Goal: Obtain resource: Obtain resource

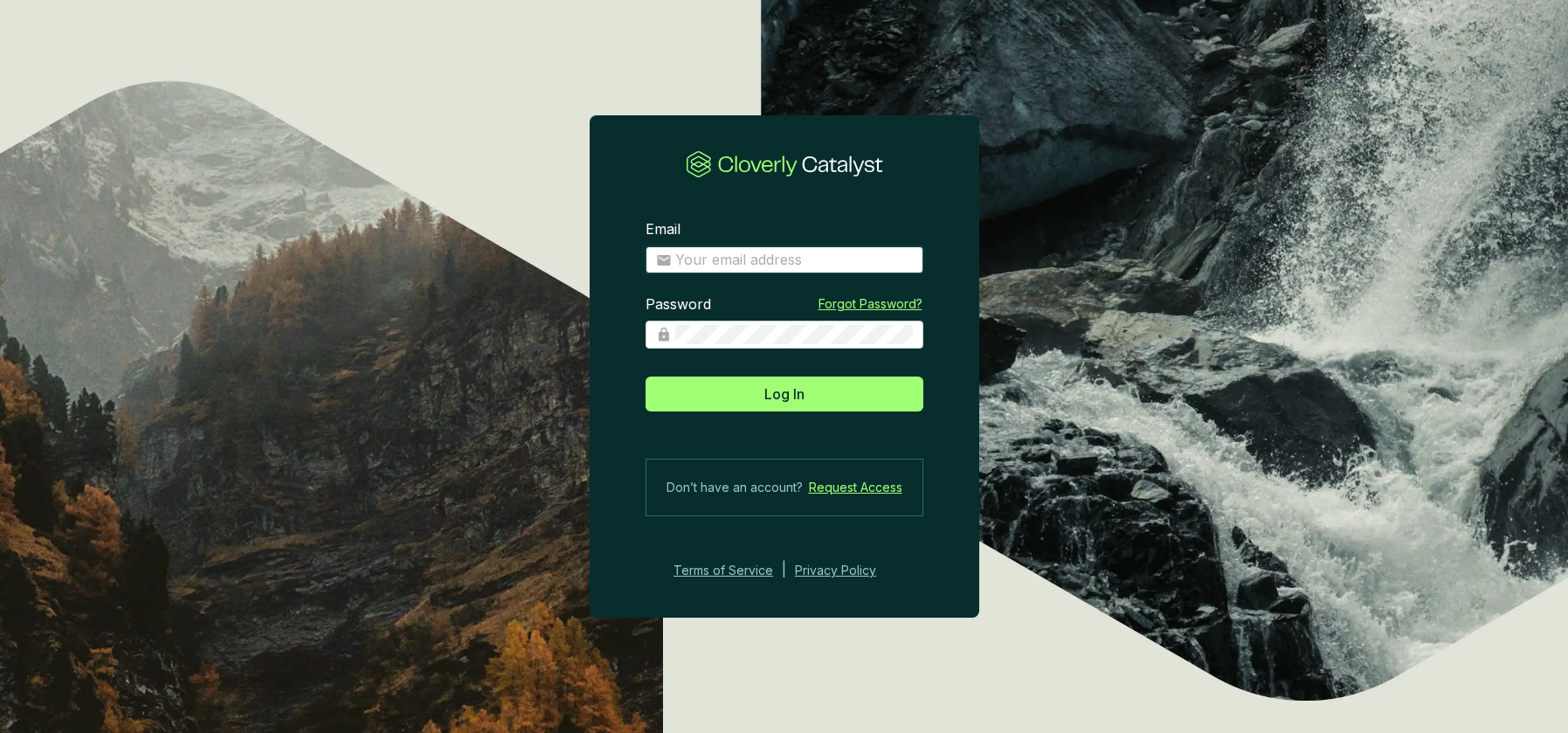
click at [765, 259] on input "Email" at bounding box center [794, 261] width 237 height 19
type input "[PERSON_NAME][EMAIL_ADDRESS][DOMAIN_NAME]"
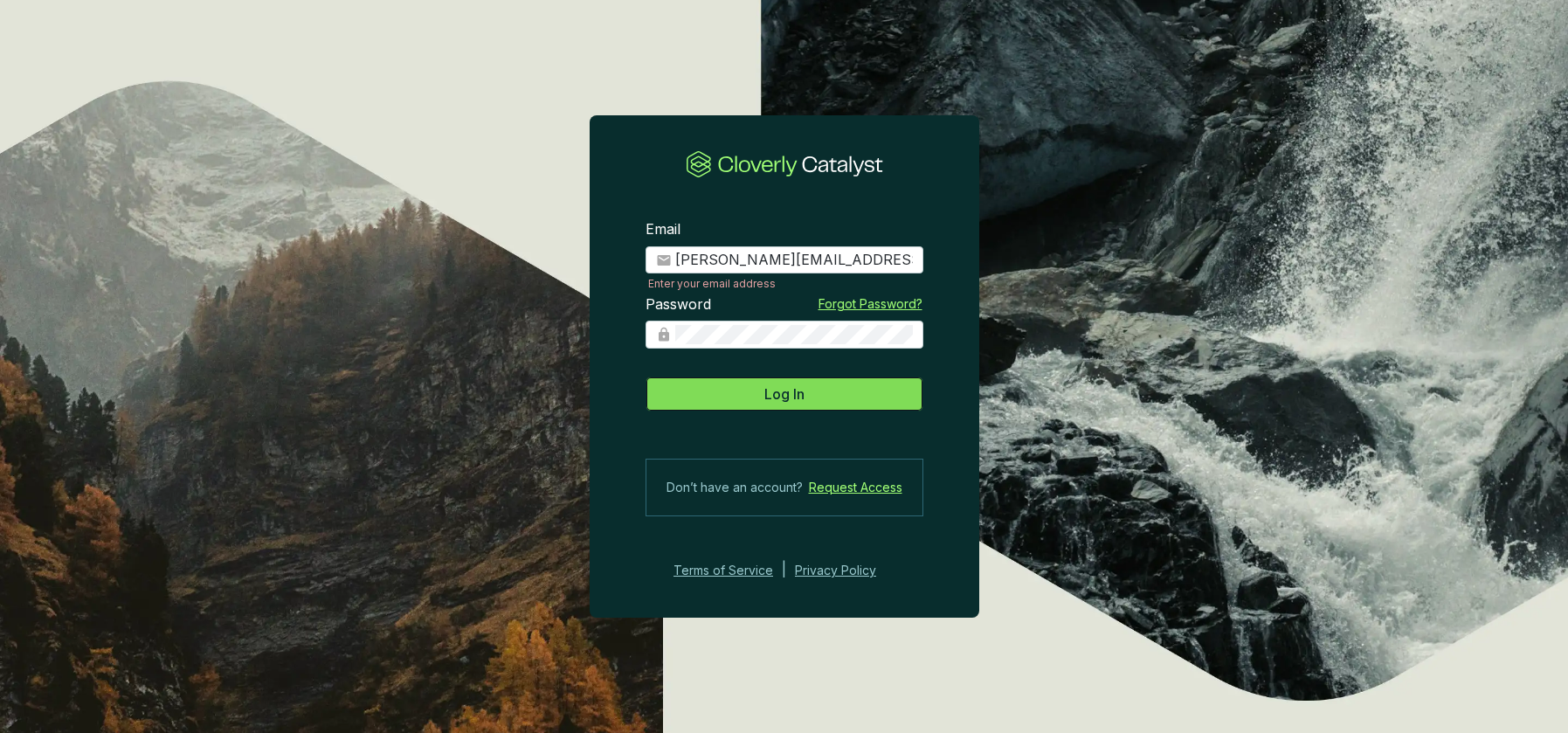
click at [824, 410] on button "Log In" at bounding box center [784, 394] width 278 height 35
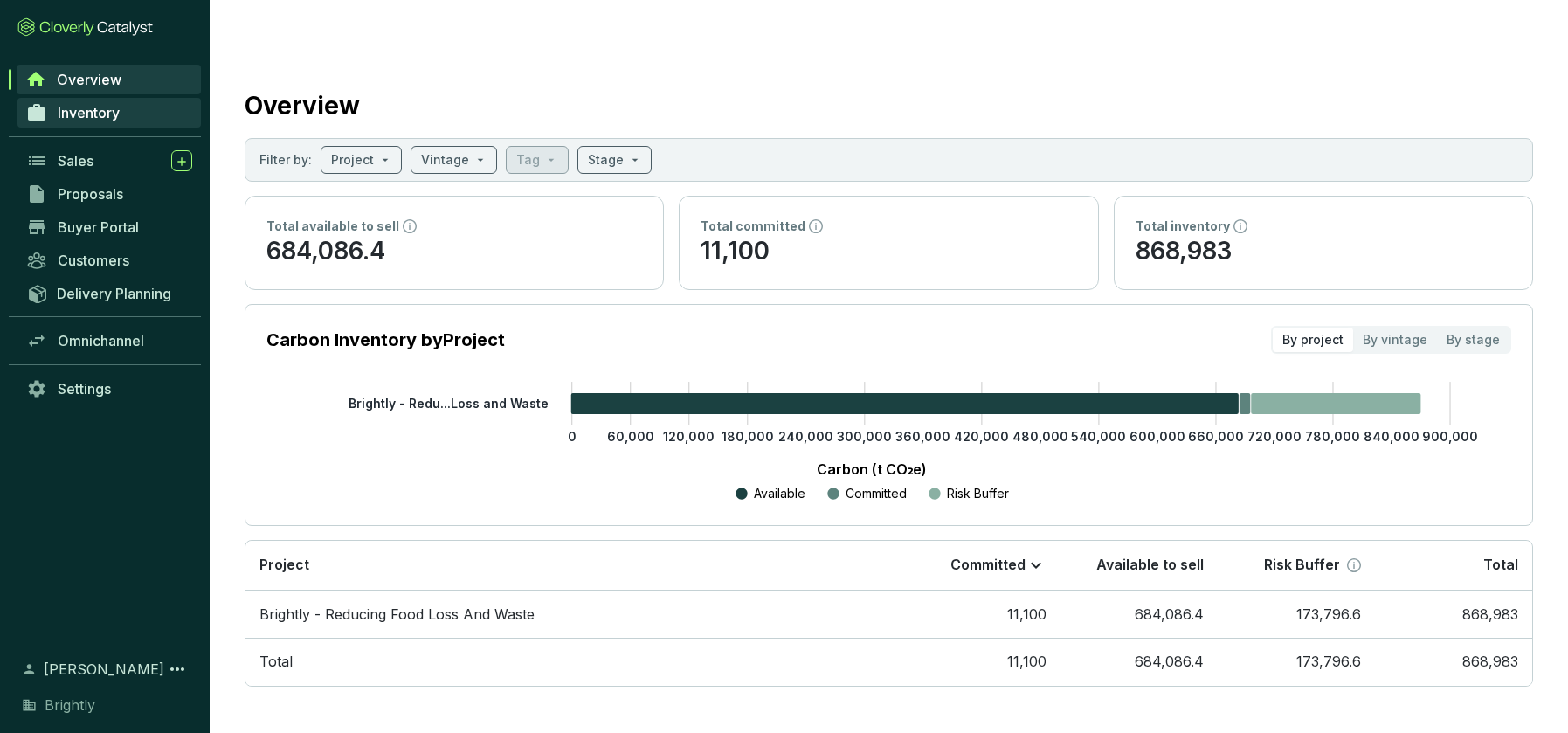
click at [115, 112] on span "Inventory" at bounding box center [88, 113] width 62 height 17
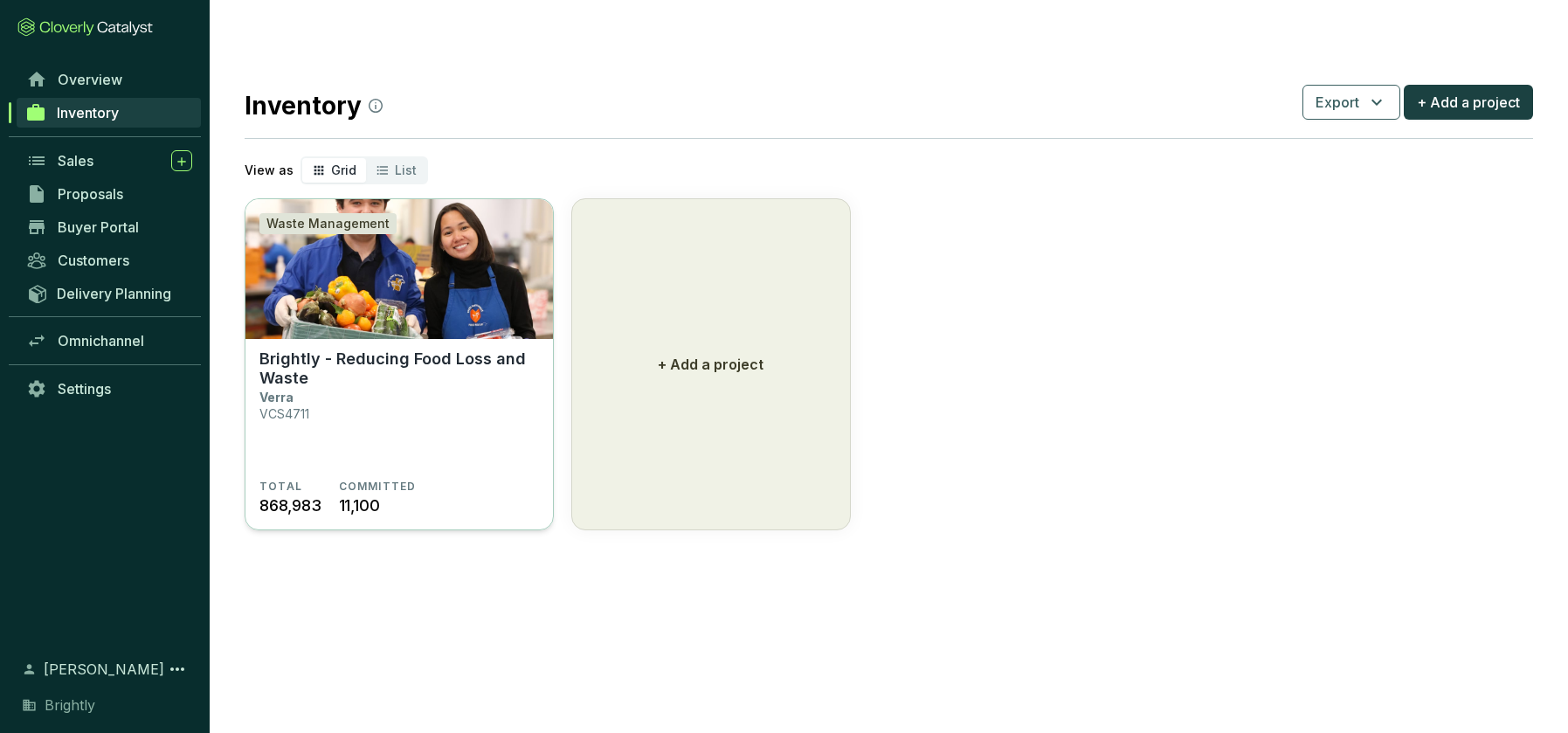
click at [406, 266] on img at bounding box center [400, 269] width 307 height 140
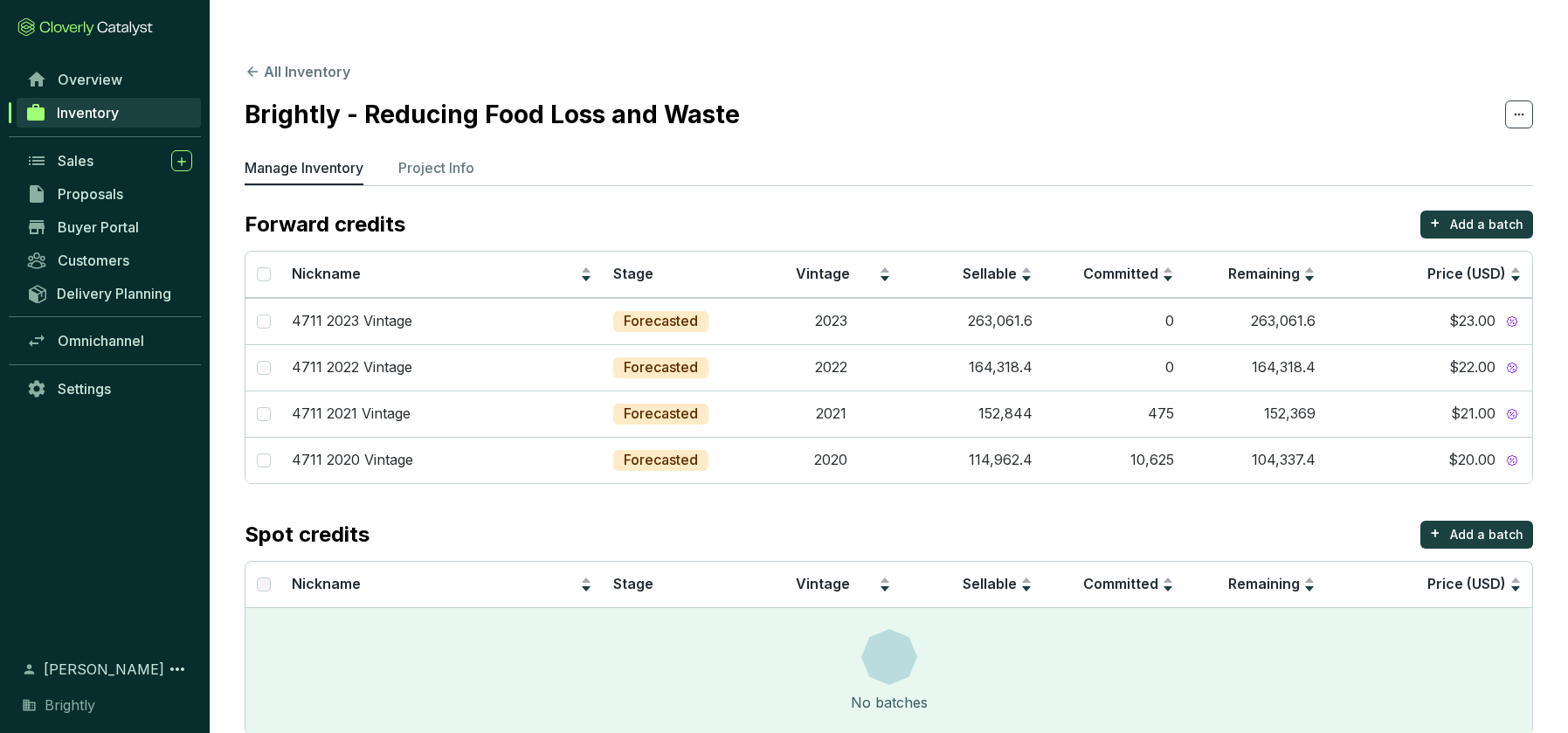
click at [425, 121] on section "All Inventory Brightly - Reducing Food Loss and Waste Manage Inventory Project …" at bounding box center [889, 402] width 1359 height 736
click at [428, 157] on p "Project Info" at bounding box center [436, 168] width 76 height 21
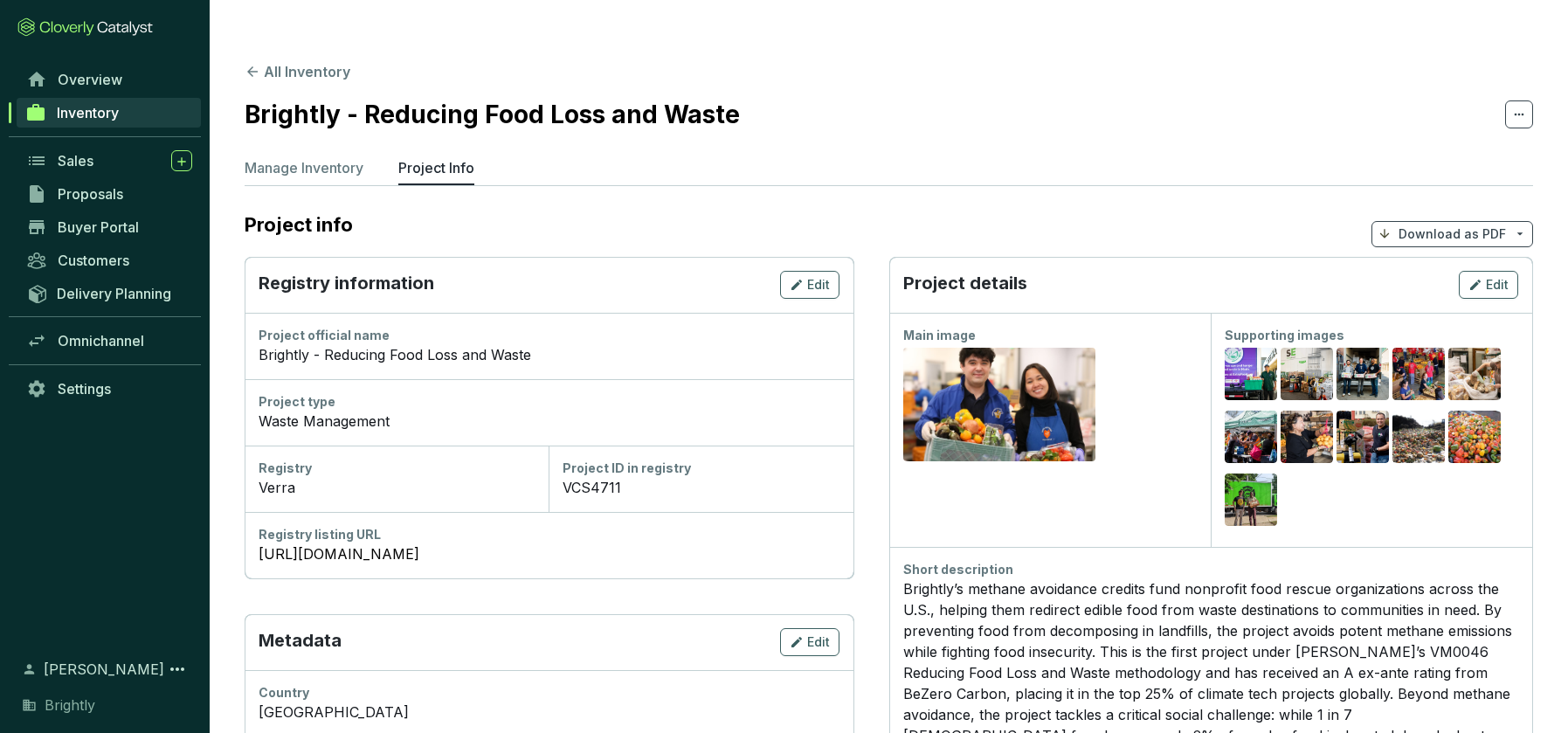
click at [1456, 226] on p "Download as PDF" at bounding box center [1452, 234] width 108 height 17
click at [1451, 272] on span "Hide pricing" at bounding box center [1449, 274] width 73 height 14
click at [1445, 277] on span "Hide pricing" at bounding box center [1449, 274] width 73 height 14
click at [1450, 280] on span "Hide pricing" at bounding box center [1449, 274] width 73 height 14
click at [1500, 226] on p "Download as PDF" at bounding box center [1452, 234] width 108 height 17
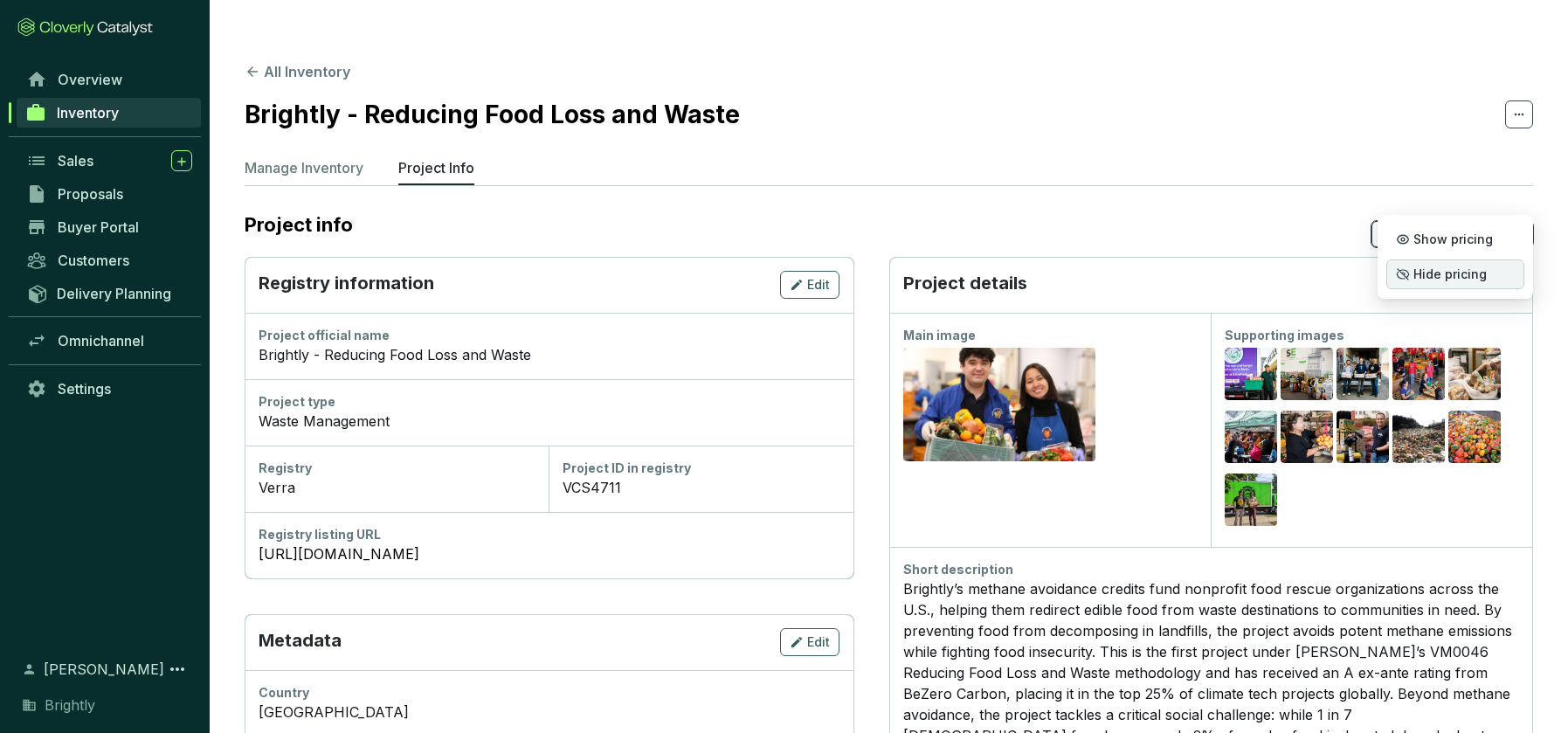
click at [1461, 271] on span "Hide pricing" at bounding box center [1449, 274] width 73 height 14
click at [1431, 240] on span "Show pricing" at bounding box center [1453, 239] width 80 height 14
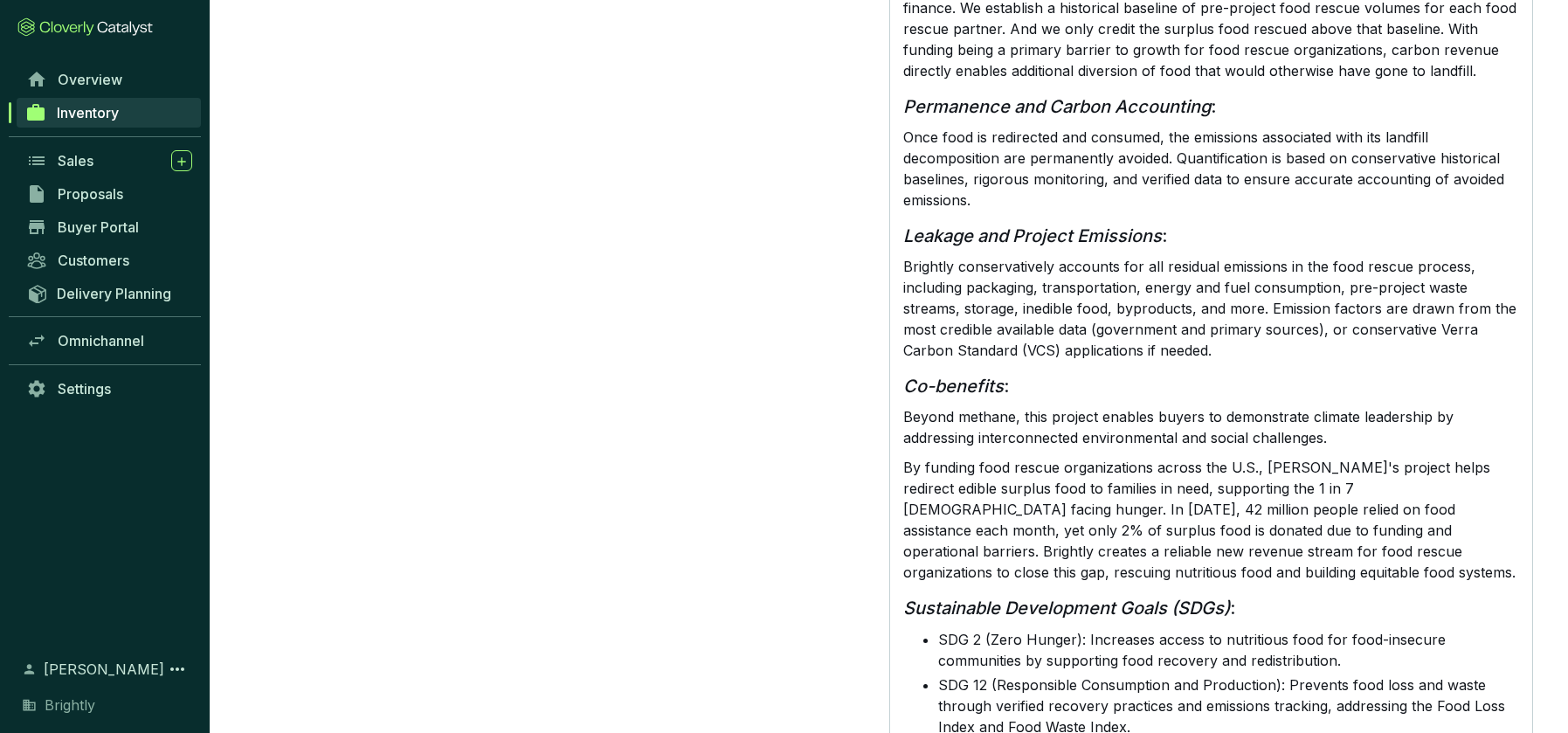
scroll to position [1450, 0]
